Goal: Task Accomplishment & Management: Use online tool/utility

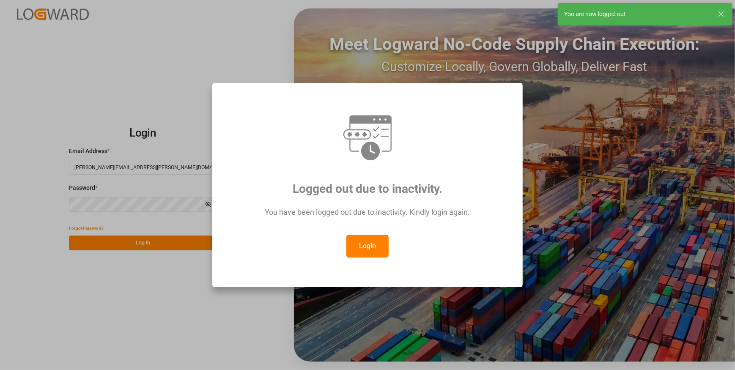
click at [160, 63] on div "Logged out due to inactivity. You have been logged out due to inactivity. Kindl…" at bounding box center [367, 185] width 735 height 370
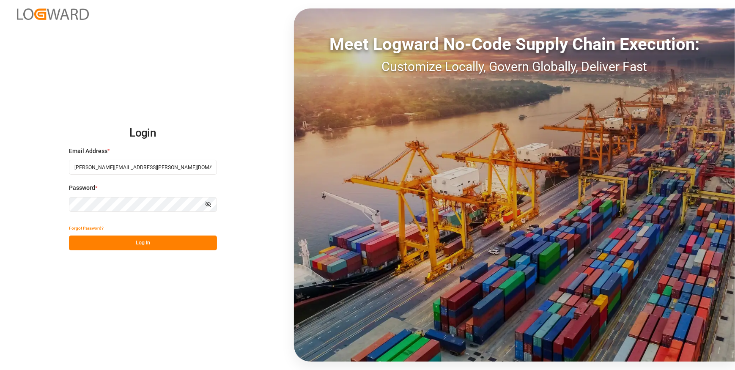
click at [148, 241] on button "Log In" at bounding box center [143, 243] width 148 height 15
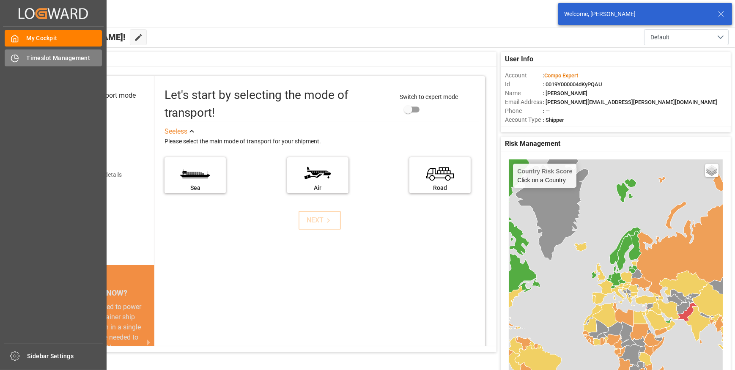
click at [55, 59] on span "Timeslot Management" at bounding box center [65, 58] width 76 height 9
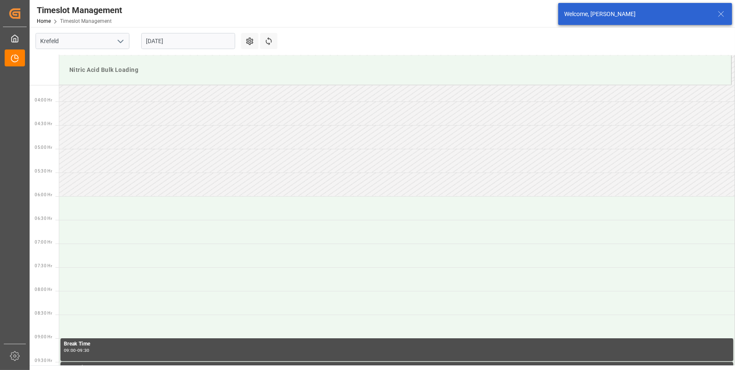
scroll to position [231, 0]
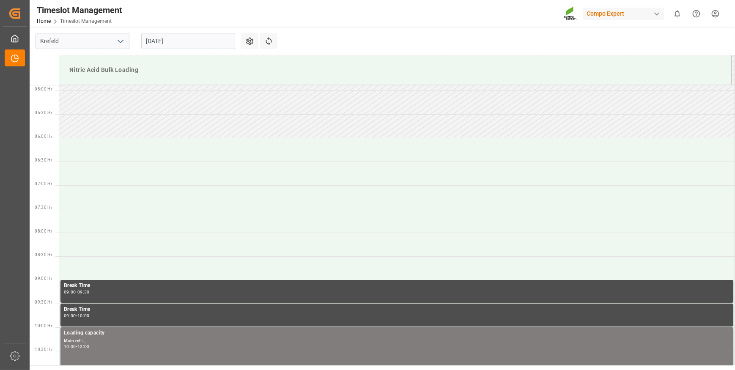
click at [189, 42] on input "[DATE]" at bounding box center [188, 41] width 94 height 16
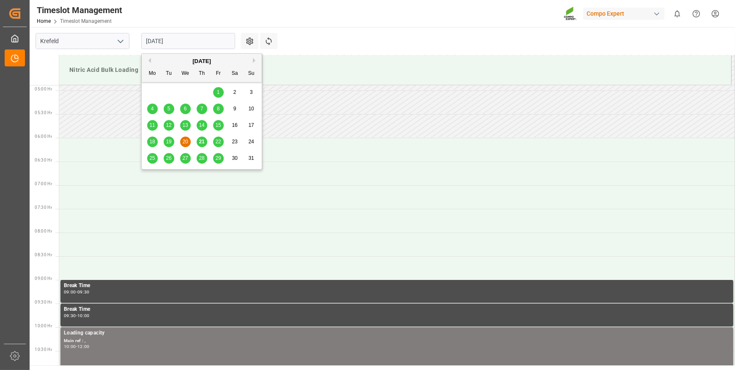
click at [201, 143] on span "21" at bounding box center [201, 142] width 5 height 6
